Goal: Task Accomplishment & Management: Use online tool/utility

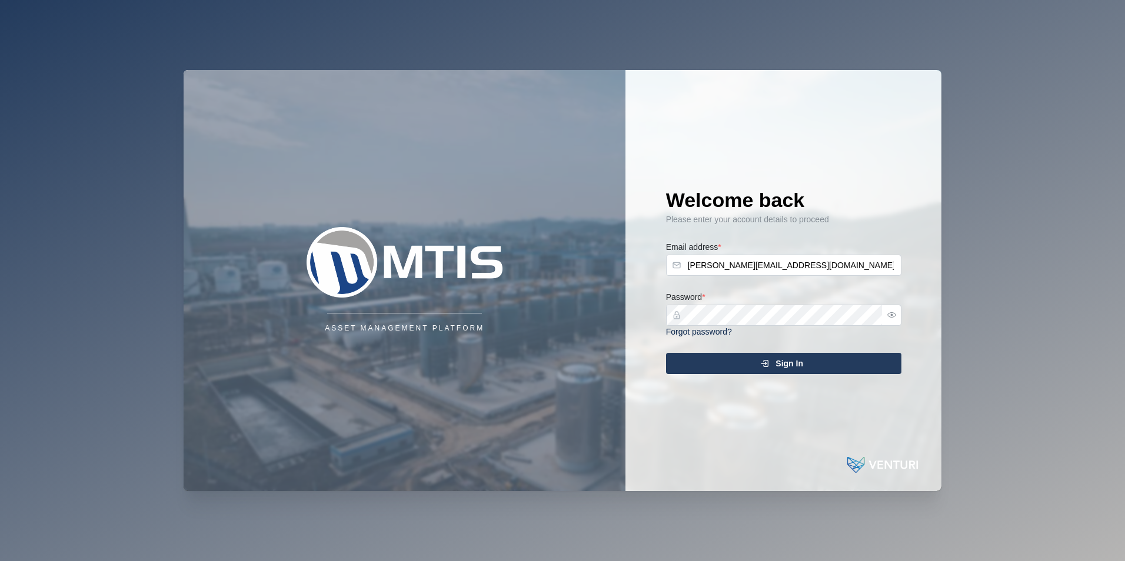
click at [803, 364] on div "Sign In" at bounding box center [782, 364] width 217 height 20
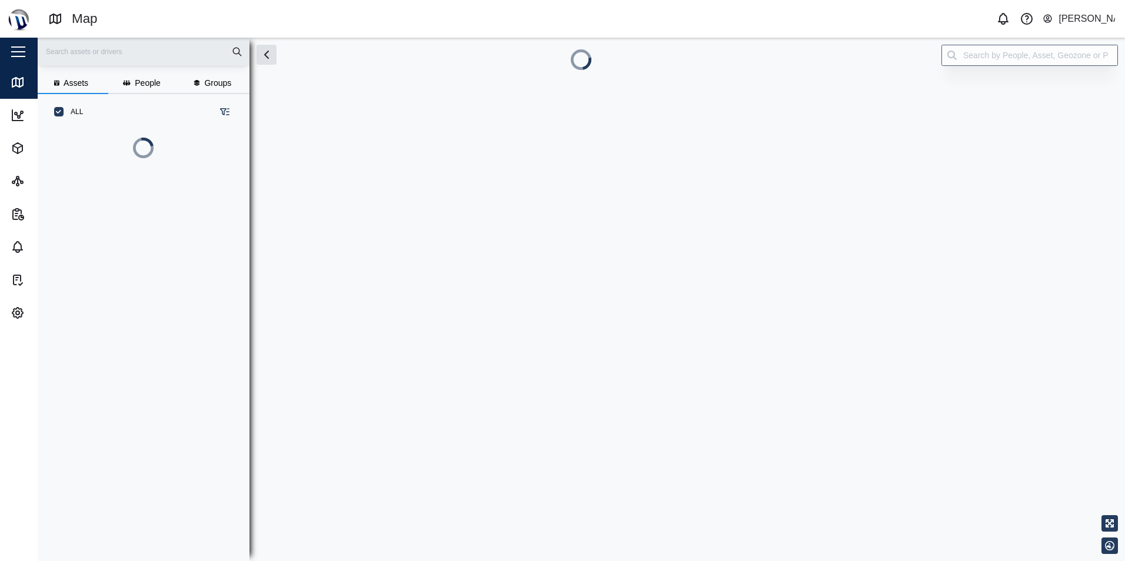
scroll to position [417, 184]
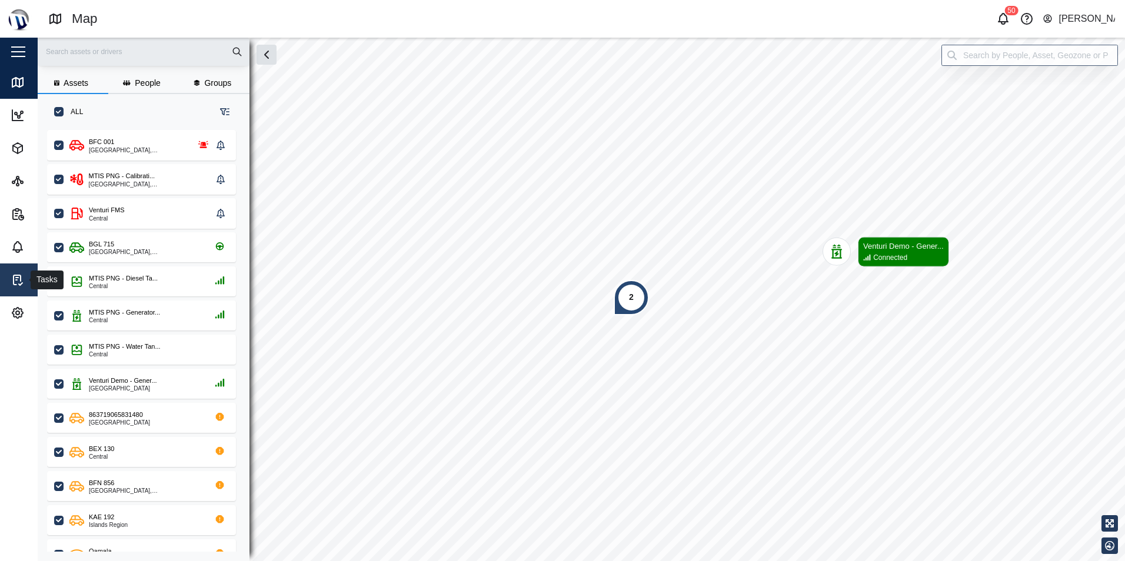
click at [16, 280] on icon at bounding box center [16, 280] width 1 height 0
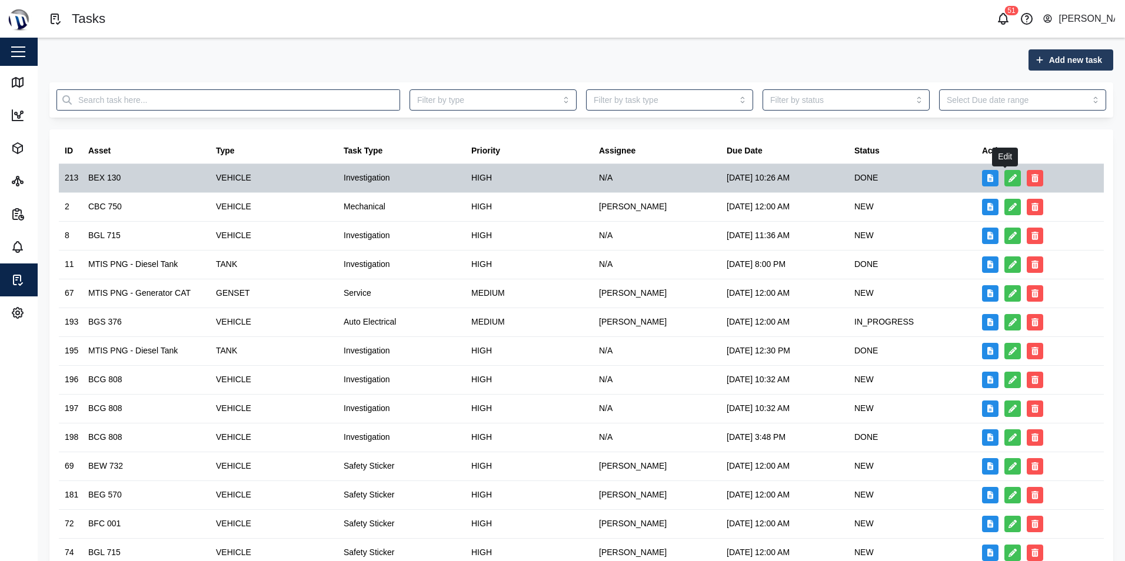
click at [1005, 183] on button "button" at bounding box center [1013, 178] width 16 height 16
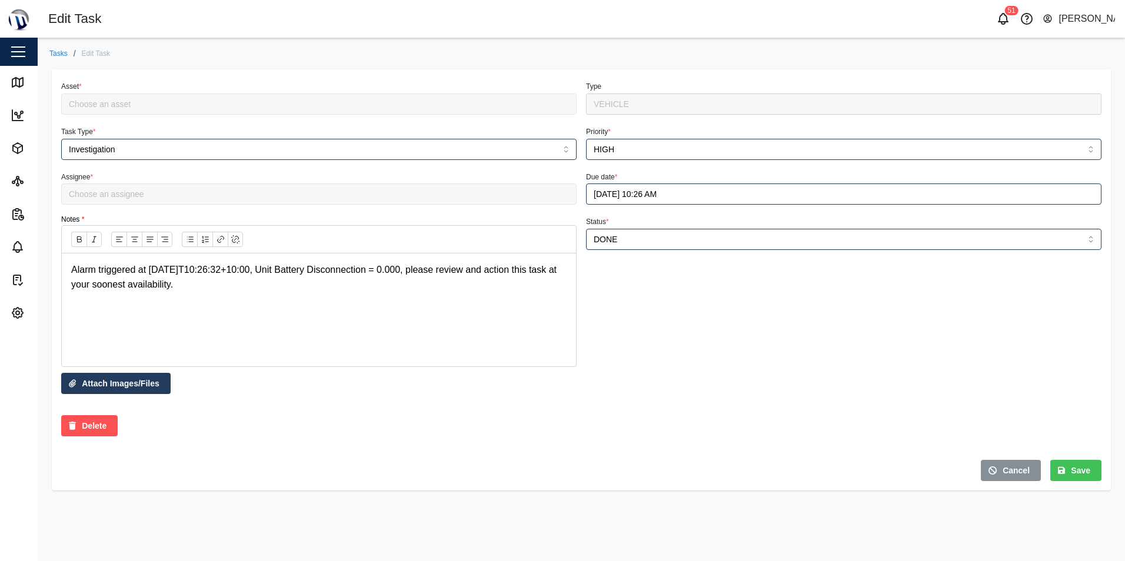
type input "BEX 130"
